Goal: Find specific page/section: Find specific page/section

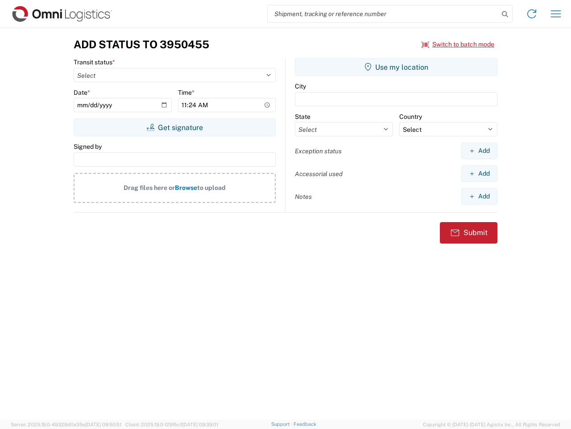
click at [384, 14] on input "search" at bounding box center [383, 13] width 231 height 17
click at [505, 14] on icon at bounding box center [505, 14] width 13 height 13
click at [532, 14] on icon at bounding box center [532, 14] width 14 height 14
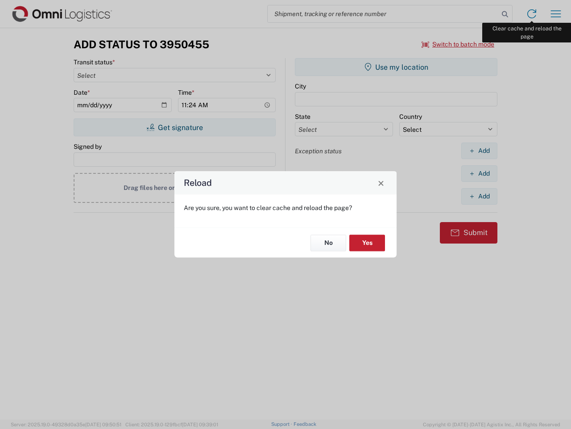
click at [556, 14] on div "Reload Are you sure, you want to clear cache and reload the page? No Yes" at bounding box center [285, 214] width 571 height 429
click at [459, 44] on div "Reload Are you sure, you want to clear cache and reload the page? No Yes" at bounding box center [285, 214] width 571 height 429
click at [175, 127] on div "Reload Are you sure, you want to clear cache and reload the page? No Yes" at bounding box center [285, 214] width 571 height 429
click at [396, 67] on div "Reload Are you sure, you want to clear cache and reload the page? No Yes" at bounding box center [285, 214] width 571 height 429
click at [480, 150] on div "Reload Are you sure, you want to clear cache and reload the page? No Yes" at bounding box center [285, 214] width 571 height 429
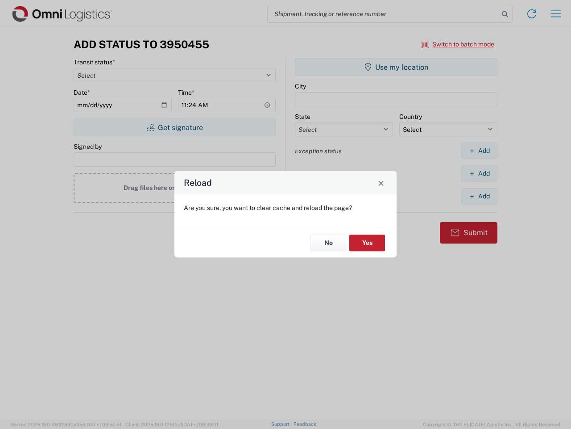
click at [480, 173] on div "Reload Are you sure, you want to clear cache and reload the page? No Yes" at bounding box center [285, 214] width 571 height 429
click at [480, 196] on div "Reload Are you sure, you want to clear cache and reload the page? No Yes" at bounding box center [285, 214] width 571 height 429
